Goal: Task Accomplishment & Management: Complete application form

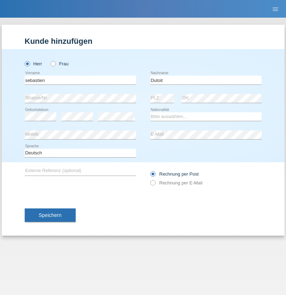
type input "Dutoit"
select select "CH"
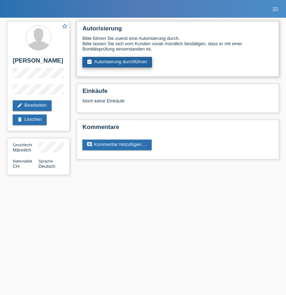
click at [117, 62] on link "assignment_turned_in Autorisierung durchführen" at bounding box center [117, 62] width 70 height 11
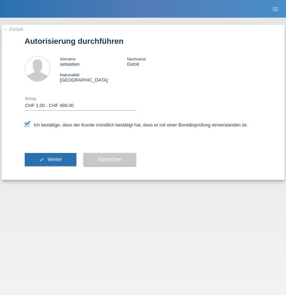
select select "1"
click at [50, 159] on span "Weiter" at bounding box center [54, 160] width 14 height 6
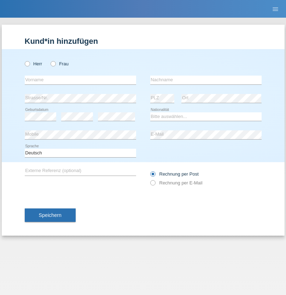
radio input "true"
click at [80, 80] on input "text" at bounding box center [80, 80] width 111 height 9
type input "firat"
click at [206, 80] on input "text" at bounding box center [205, 80] width 111 height 9
type input "kara"
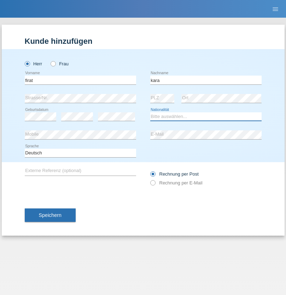
select select "CH"
radio input "true"
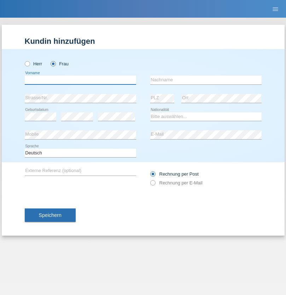
click at [80, 80] on input "text" at bounding box center [80, 80] width 111 height 9
type input "Sabrina"
click at [206, 80] on input "text" at bounding box center [205, 80] width 111 height 9
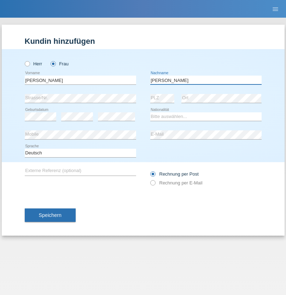
type input "Santos"
select select "PT"
select select "C"
select select "05"
select select "12"
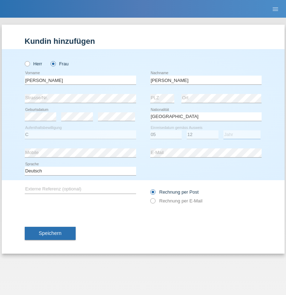
select select "2000"
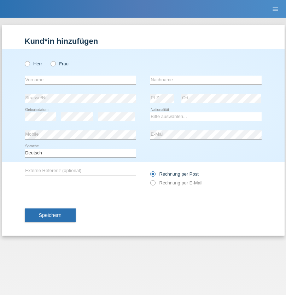
radio input "true"
click at [80, 80] on input "text" at bounding box center [80, 80] width 111 height 9
type input "Anett"
click at [206, 80] on input "text" at bounding box center [205, 80] width 111 height 9
type input "Tanner"
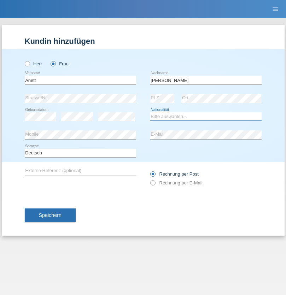
select select "HU"
select select "C"
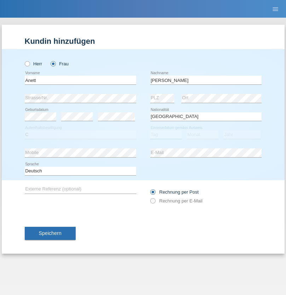
select select "03"
select select "09"
select select "2021"
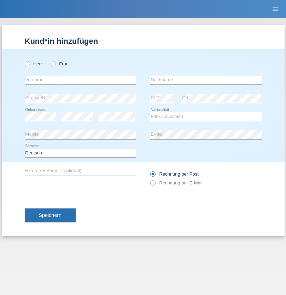
radio input "true"
click at [80, 80] on input "text" at bounding box center [80, 80] width 111 height 9
type input "Tanja"
click at [206, 80] on input "text" at bounding box center [205, 80] width 111 height 9
type input "Hirsiger"
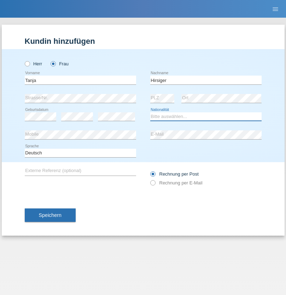
select select "CH"
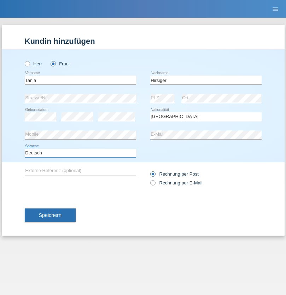
select select "en"
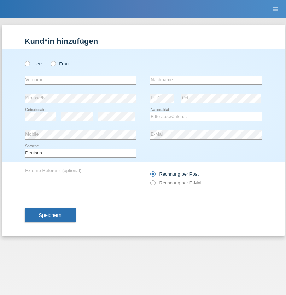
radio input "true"
click at [80, 80] on input "text" at bounding box center [80, 80] width 111 height 9
type input "Ketty"
click at [206, 80] on input "text" at bounding box center [205, 80] width 111 height 9
type input "Kalupnath"
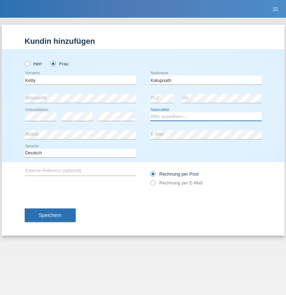
select select "CH"
